Goal: Transaction & Acquisition: Purchase product/service

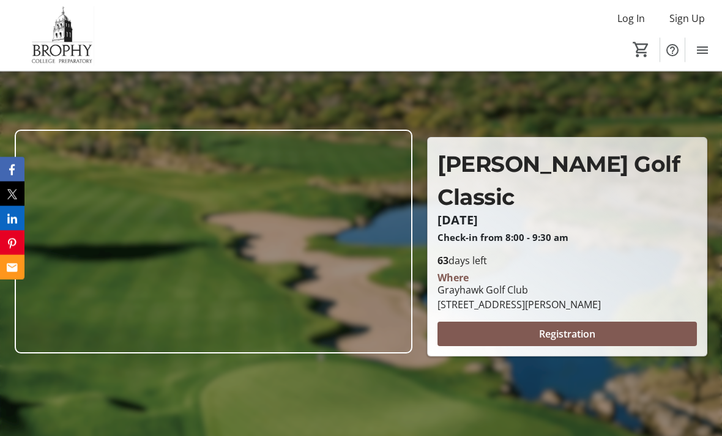
scroll to position [57, 0]
click at [570, 341] on span "Registration" at bounding box center [567, 334] width 56 height 15
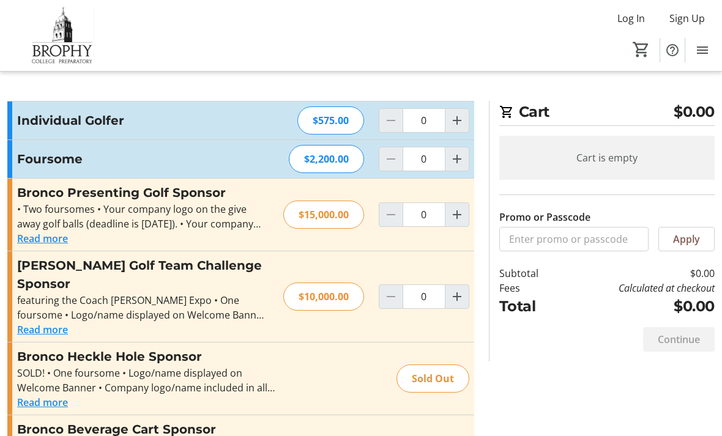
click at [464, 120] on mat-icon "Increment by one" at bounding box center [456, 120] width 15 height 15
type input "1"
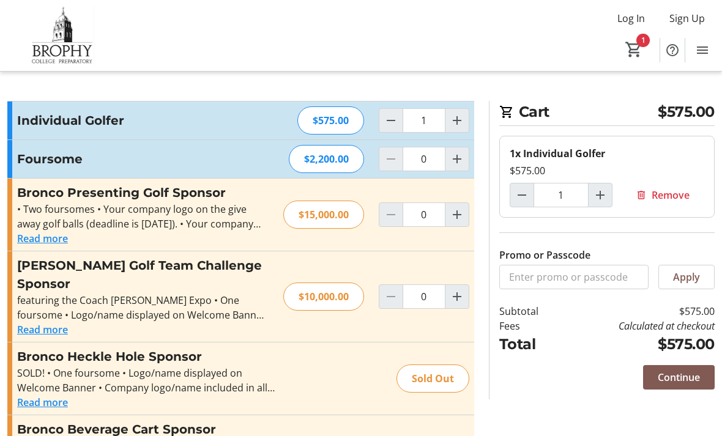
click at [682, 375] on span "Continue" at bounding box center [678, 377] width 42 height 15
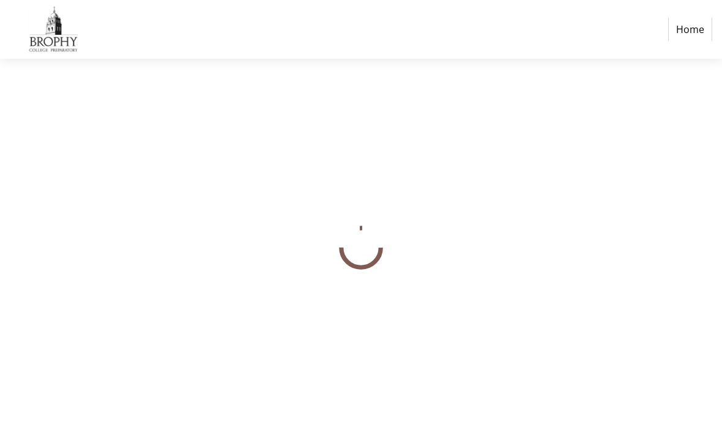
select select
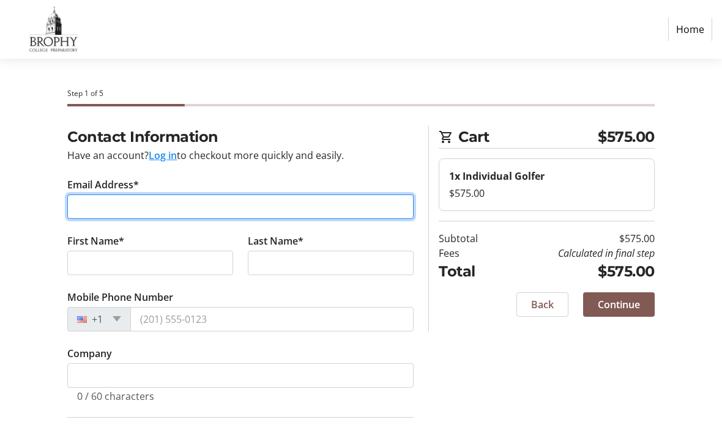
click at [261, 199] on input "Email Address*" at bounding box center [240, 206] width 346 height 24
type input "[EMAIL_ADDRESS][DOMAIN_NAME]"
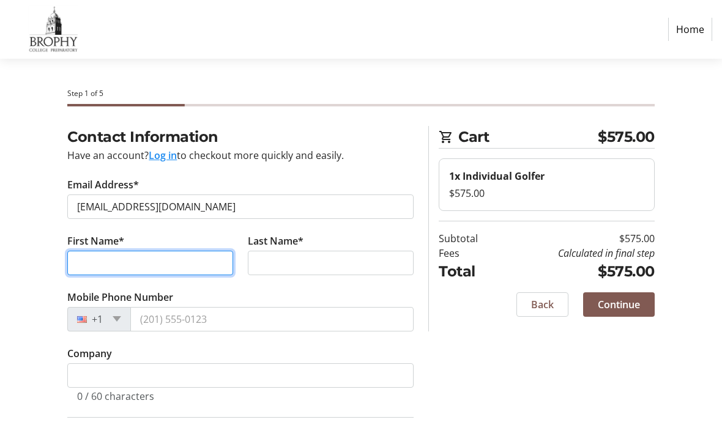
type input "[PERSON_NAME]"
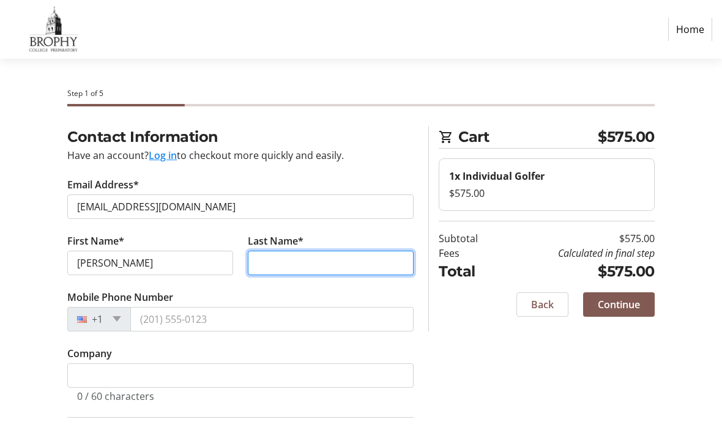
type input "[PERSON_NAME]"
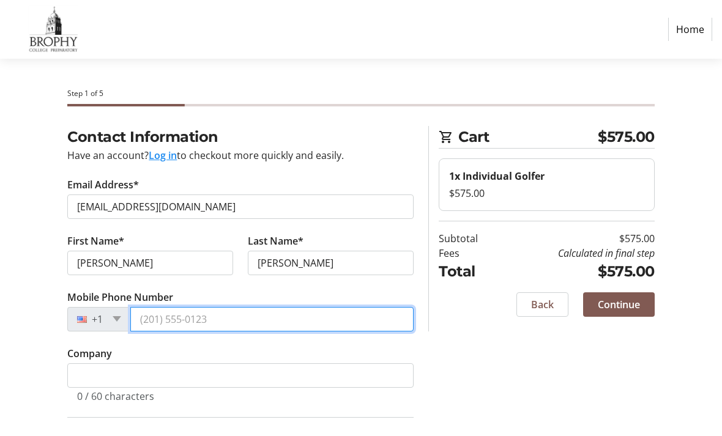
click at [321, 322] on input "Mobile Phone Number" at bounding box center [271, 319] width 283 height 24
type input "[PHONE_NUMBER]"
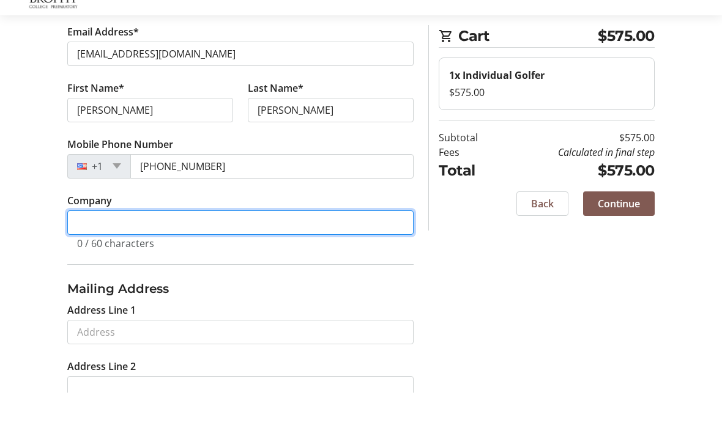
scroll to position [119, 0]
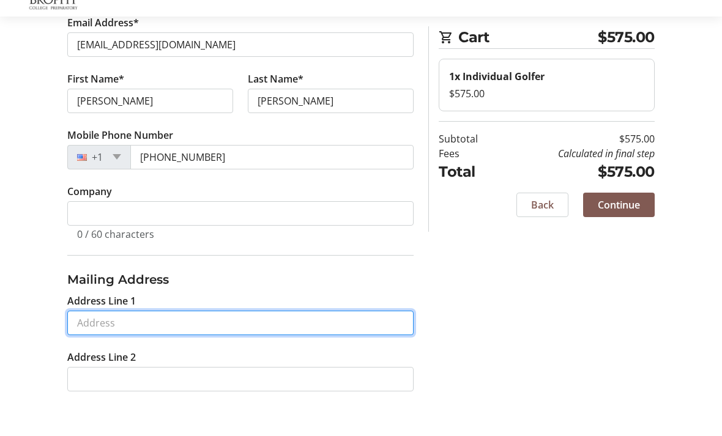
click at [234, 353] on input "Address Line 1" at bounding box center [240, 365] width 346 height 24
type input "[STREET_ADDRESS]"
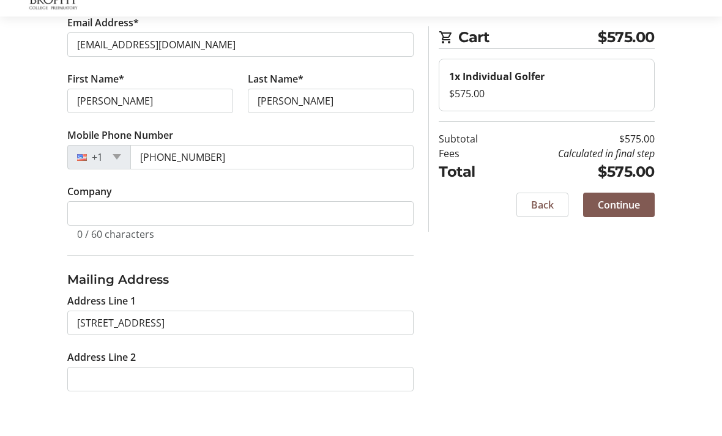
type input "[GEOGRAPHIC_DATA]"
type input "85253"
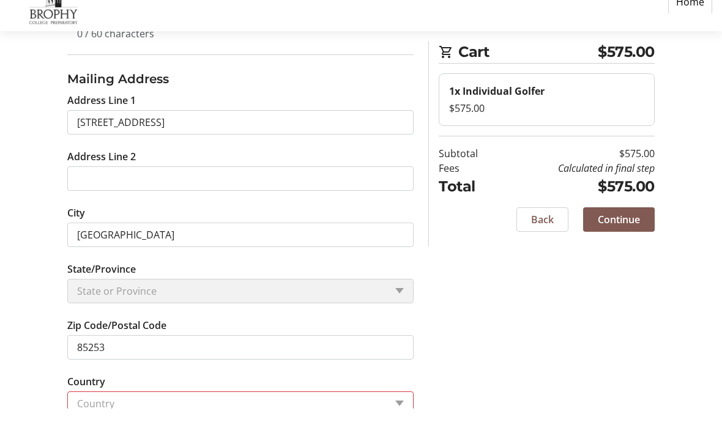
scroll to position [347, 0]
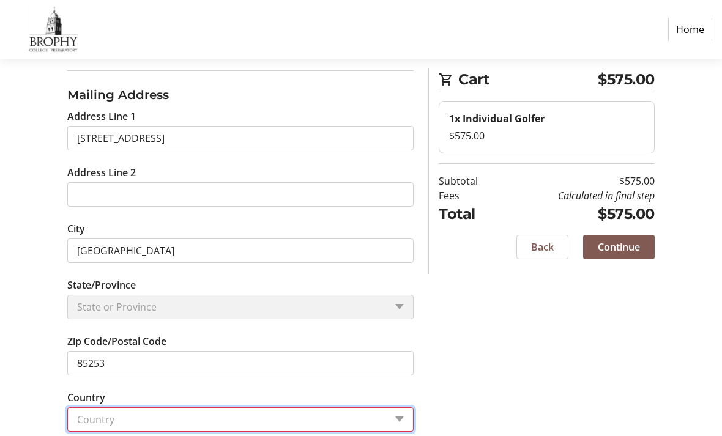
click at [207, 428] on select "Country Country [GEOGRAPHIC_DATA] [GEOGRAPHIC_DATA] [GEOGRAPHIC_DATA] [GEOGRAPH…" at bounding box center [240, 419] width 346 height 24
select select "US"
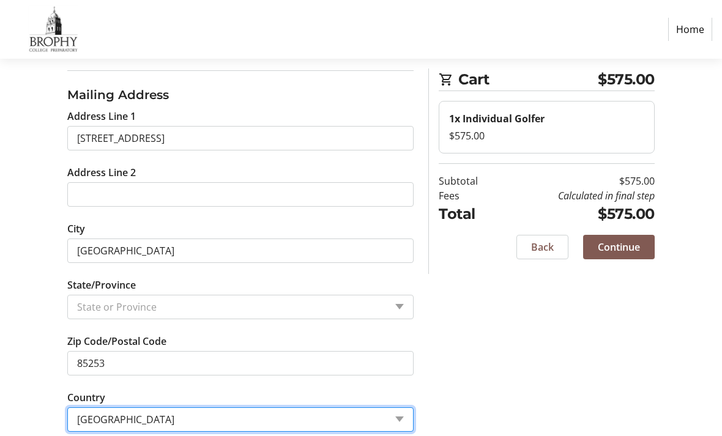
scroll to position [332, 0]
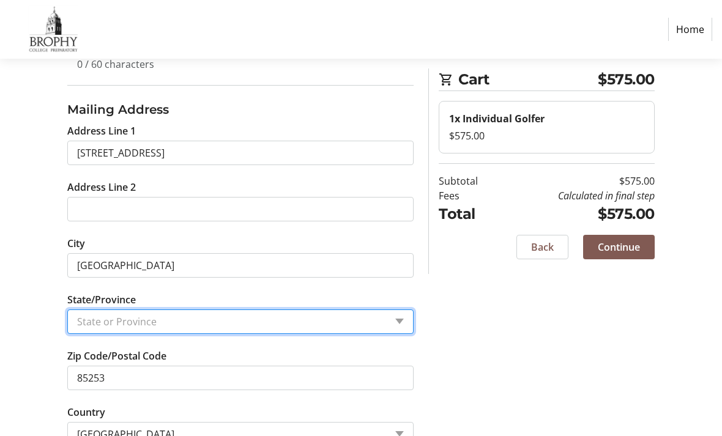
click at [180, 329] on select "State or Province State or [GEOGRAPHIC_DATA][US_STATE][GEOGRAPHIC_DATA] [US_STA…" at bounding box center [240, 321] width 346 height 24
select select "AZ"
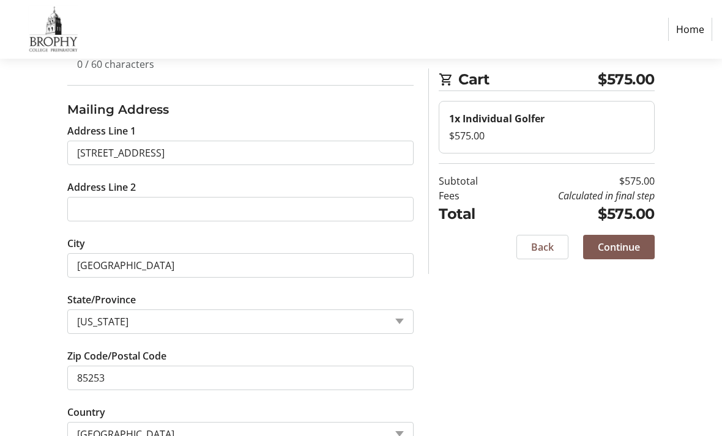
click at [636, 249] on span "Continue" at bounding box center [618, 247] width 42 height 15
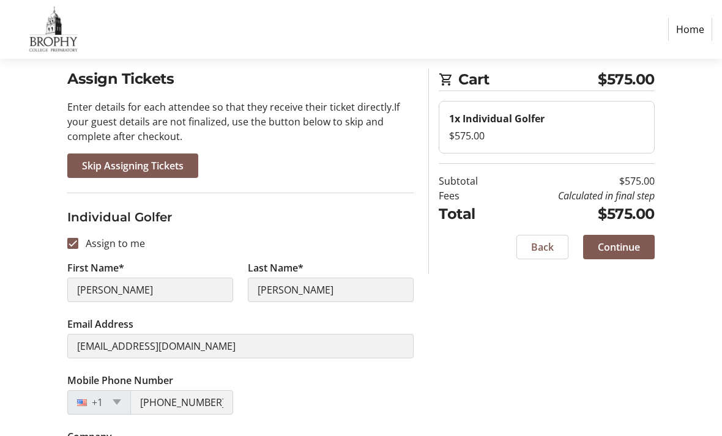
scroll to position [124, 0]
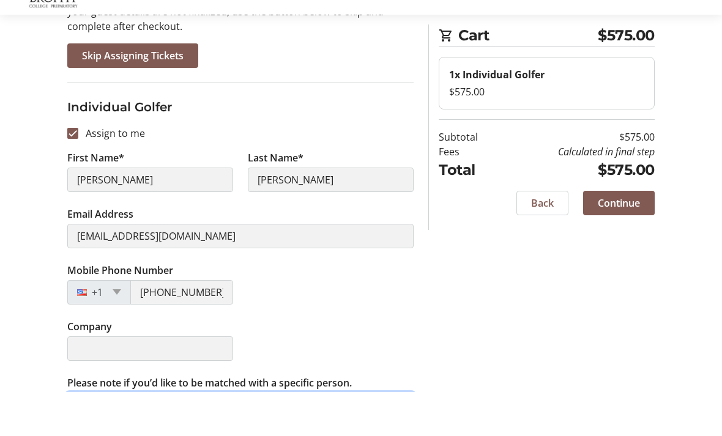
scroll to position [163, 0]
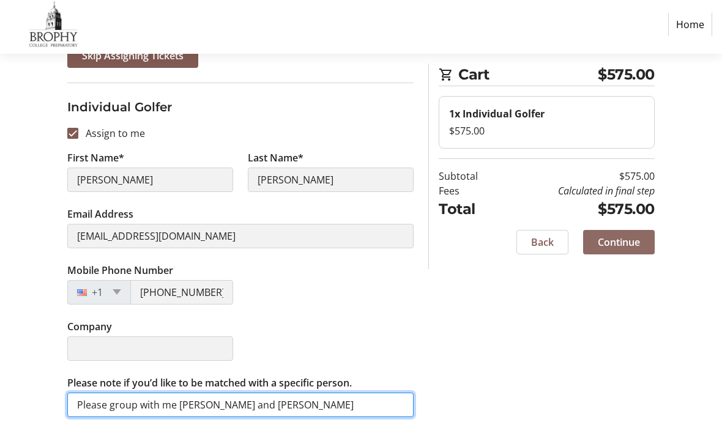
type input "Please group with me [PERSON_NAME] and [PERSON_NAME]"
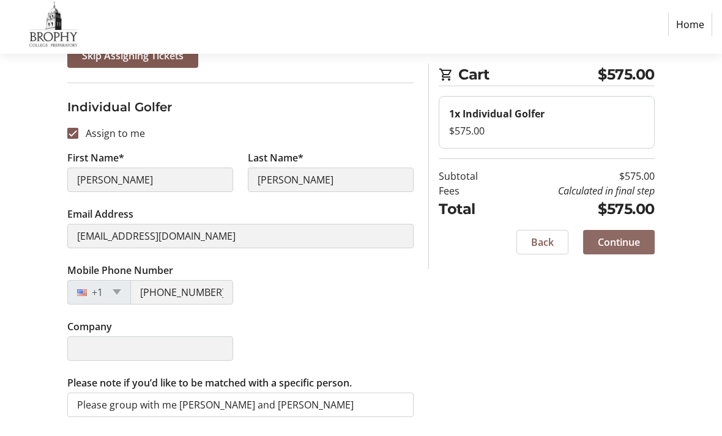
click at [628, 240] on span "Continue" at bounding box center [618, 247] width 42 height 15
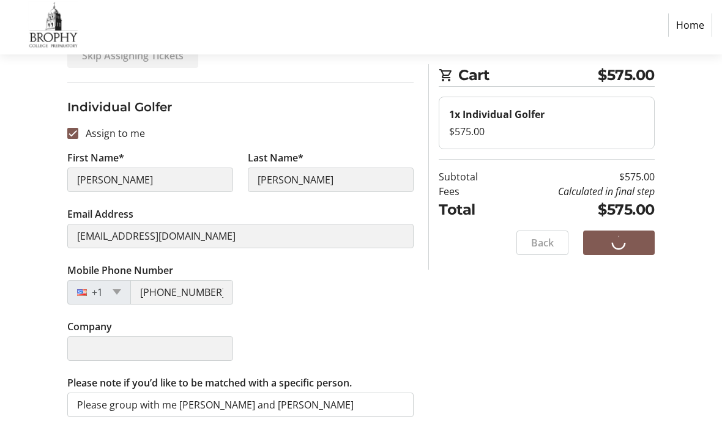
scroll to position [124, 0]
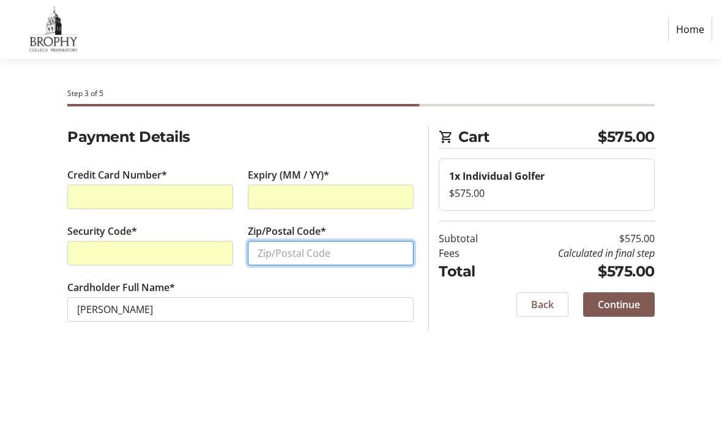
click at [325, 253] on input "Zip/Postal Code*" at bounding box center [331, 253] width 166 height 24
type input "85253"
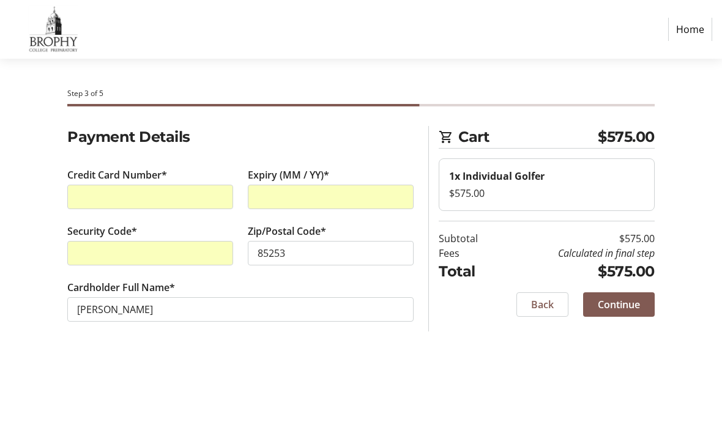
click at [634, 298] on span "Continue" at bounding box center [618, 304] width 42 height 15
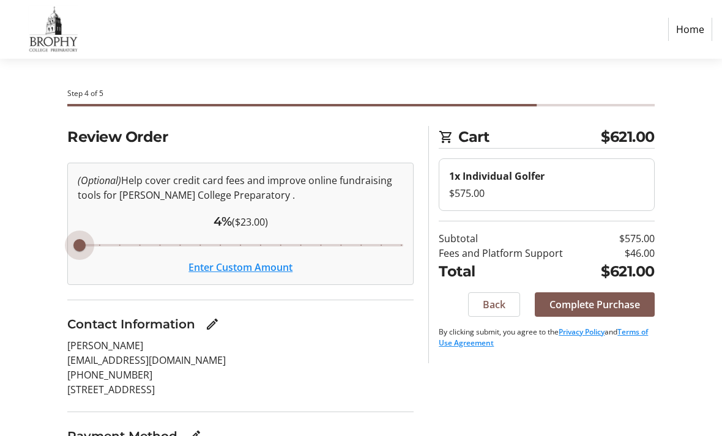
type input "4"
click at [234, 272] on button "Enter Custom Amount" at bounding box center [240, 267] width 104 height 15
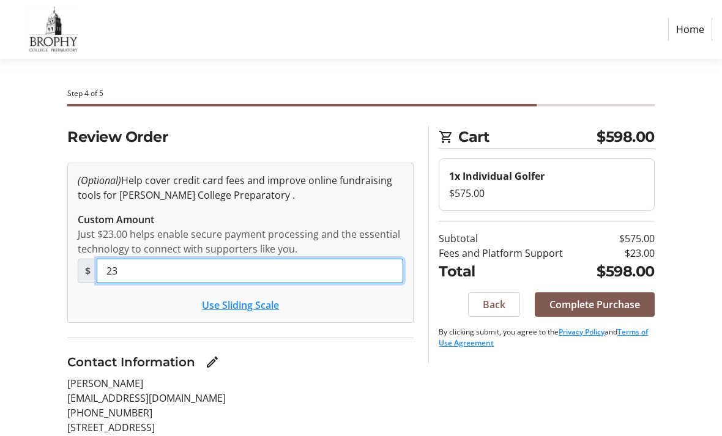
click at [169, 273] on input "23" at bounding box center [250, 271] width 306 height 24
type input "2"
type input "0"
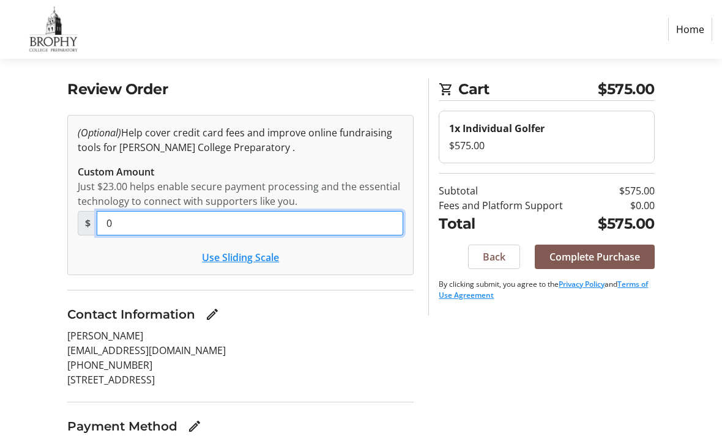
scroll to position [43, 0]
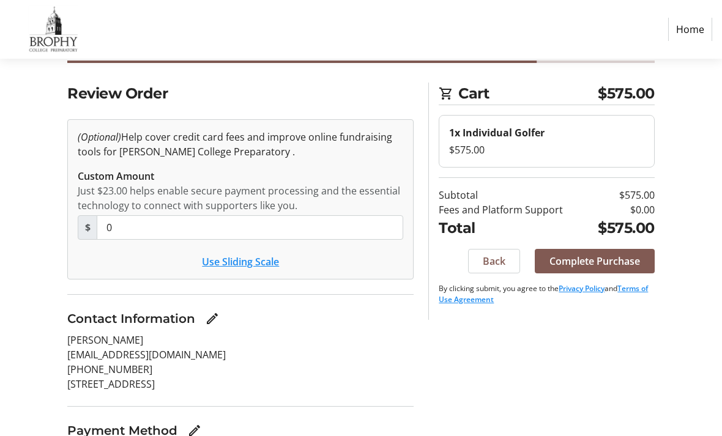
click at [618, 264] on span "Complete Purchase" at bounding box center [594, 261] width 90 height 15
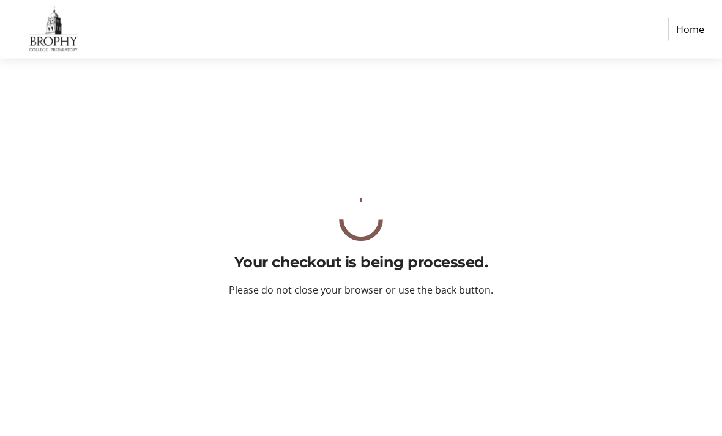
scroll to position [0, 0]
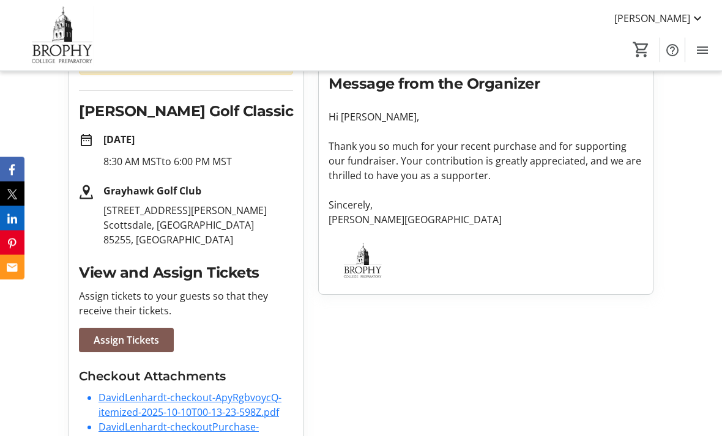
scroll to position [180, 0]
